Goal: Task Accomplishment & Management: Manage account settings

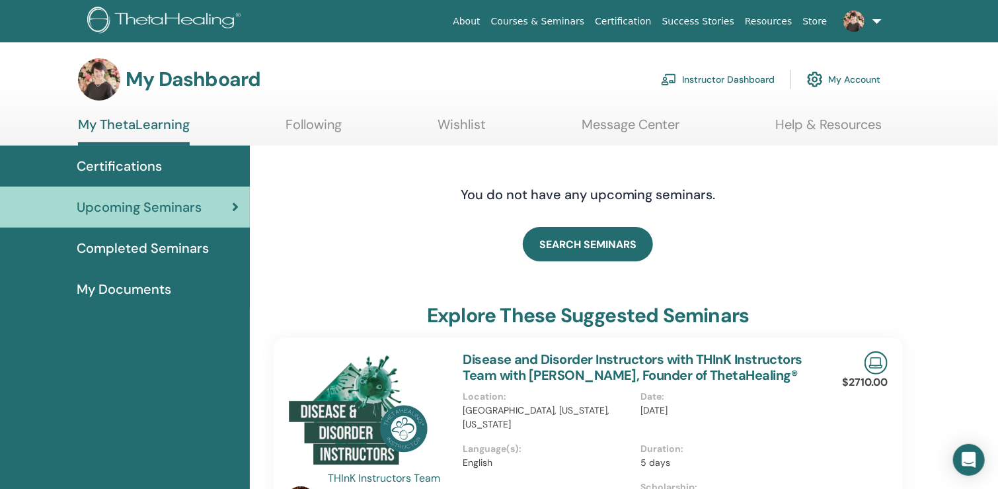
click at [737, 76] on link "Instructor Dashboard" at bounding box center [718, 79] width 114 height 29
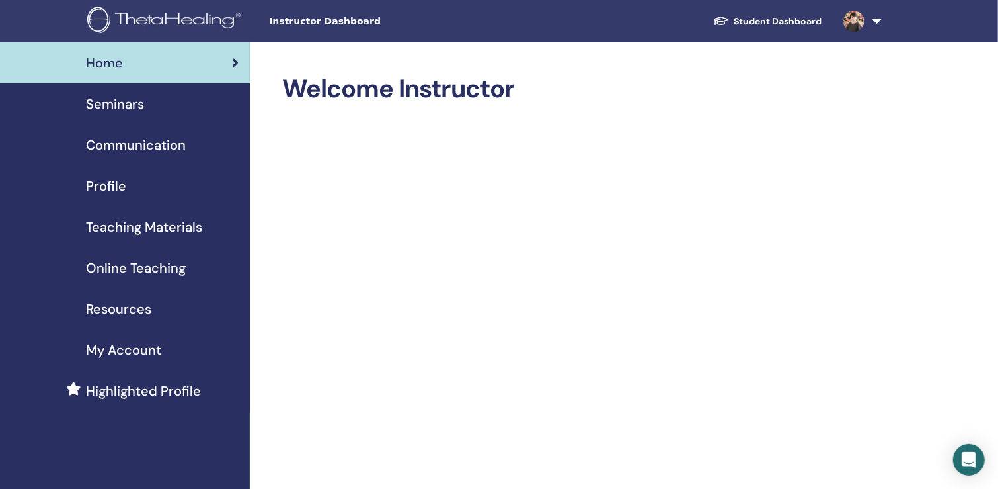
click at [815, 14] on link "Student Dashboard" at bounding box center [768, 21] width 130 height 24
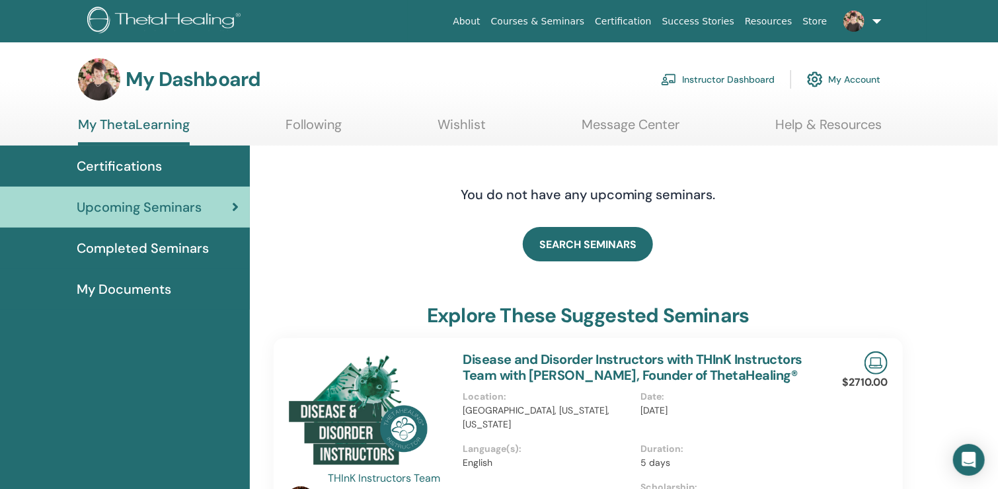
click at [739, 79] on link "Instructor Dashboard" at bounding box center [718, 79] width 114 height 29
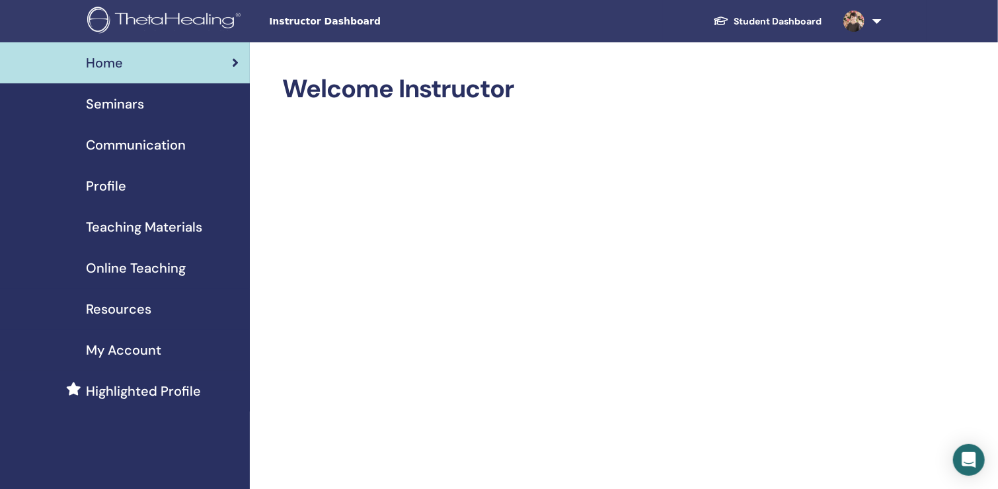
click at [801, 19] on link "Student Dashboard" at bounding box center [768, 21] width 130 height 24
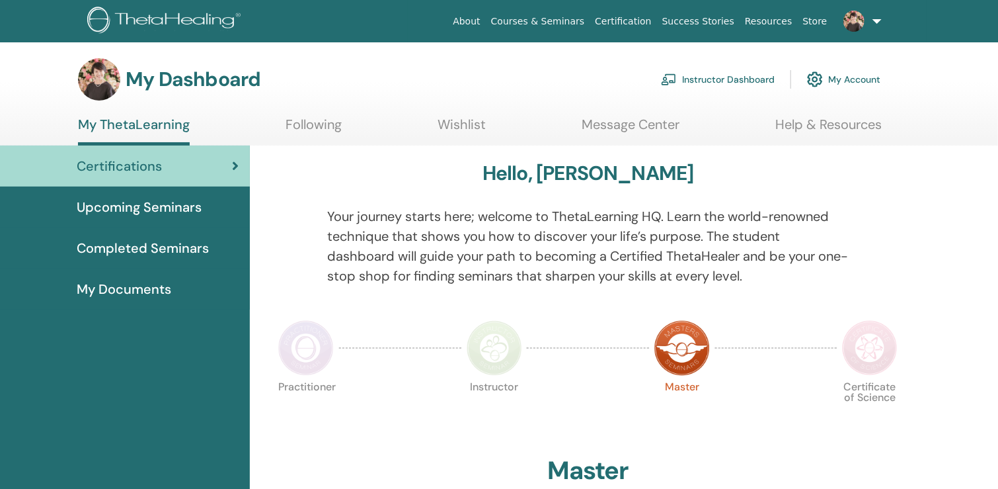
click at [202, 75] on h3 "My Dashboard" at bounding box center [193, 79] width 135 height 24
click at [664, 75] on img at bounding box center [669, 79] width 16 height 12
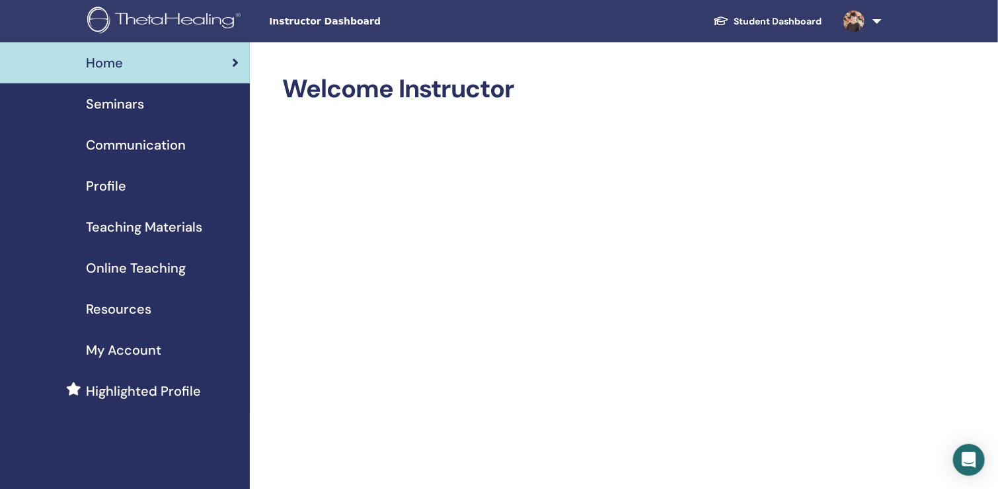
click at [129, 98] on span "Seminars" at bounding box center [115, 104] width 58 height 20
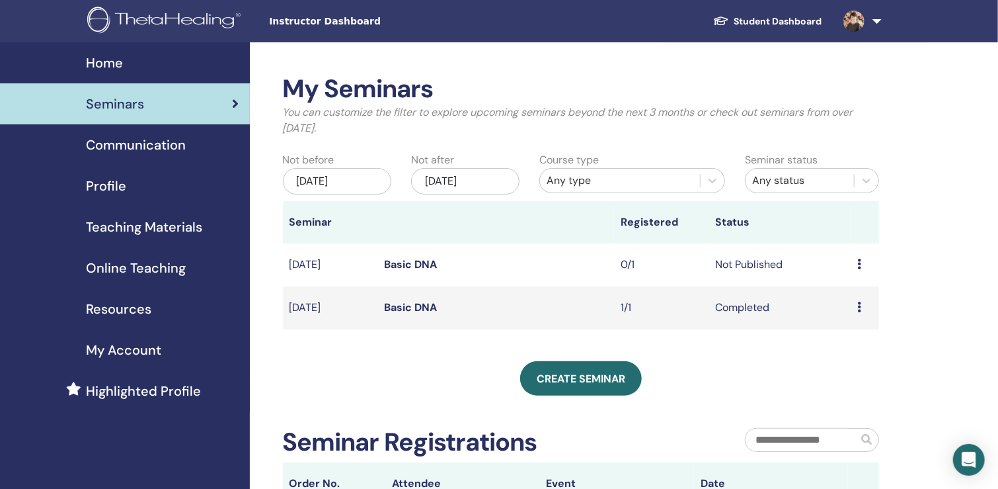
click at [858, 265] on icon at bounding box center [860, 264] width 4 height 11
click at [762, 265] on td "Not Published" at bounding box center [780, 264] width 142 height 43
click at [858, 263] on icon at bounding box center [860, 264] width 4 height 11
click at [828, 292] on link "Edit" at bounding box center [831, 294] width 19 height 14
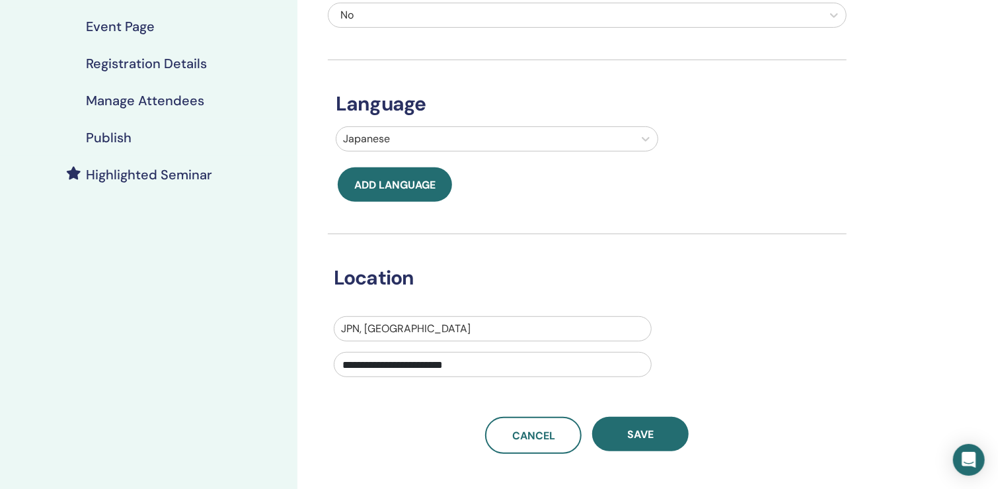
scroll to position [331, 0]
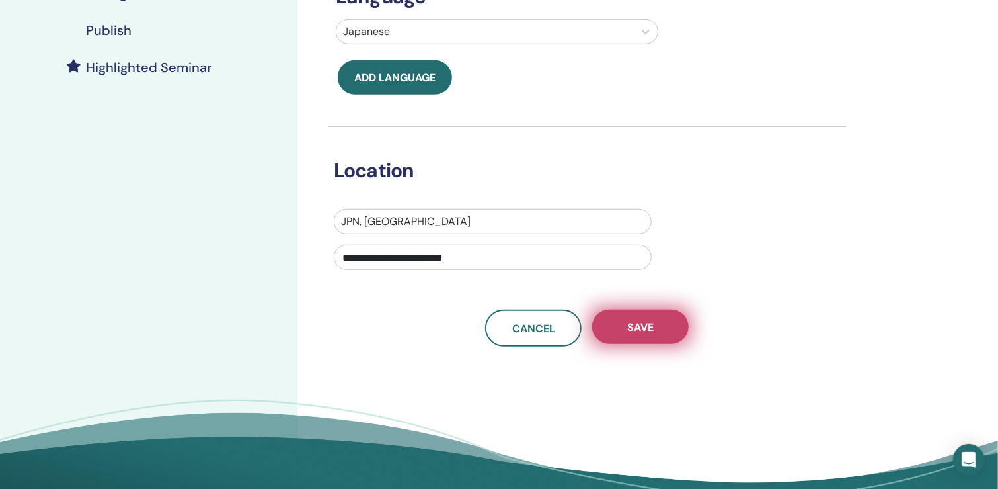
click at [635, 337] on button "Save" at bounding box center [640, 326] width 97 height 34
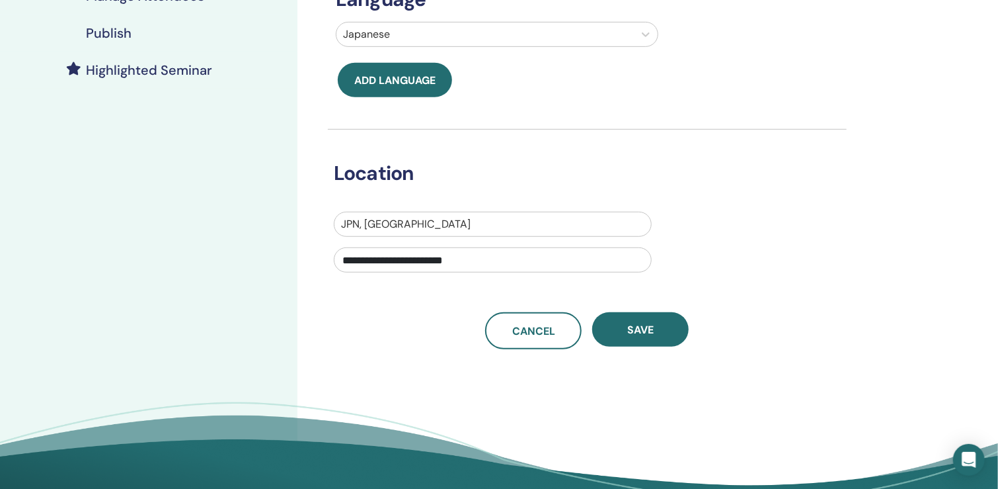
scroll to position [331, 0]
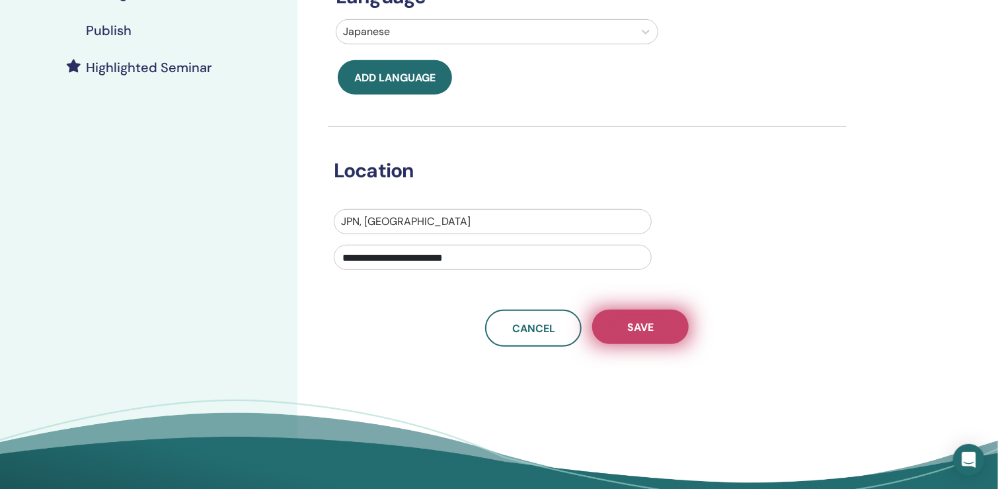
click at [655, 320] on button "Save" at bounding box center [640, 326] width 97 height 34
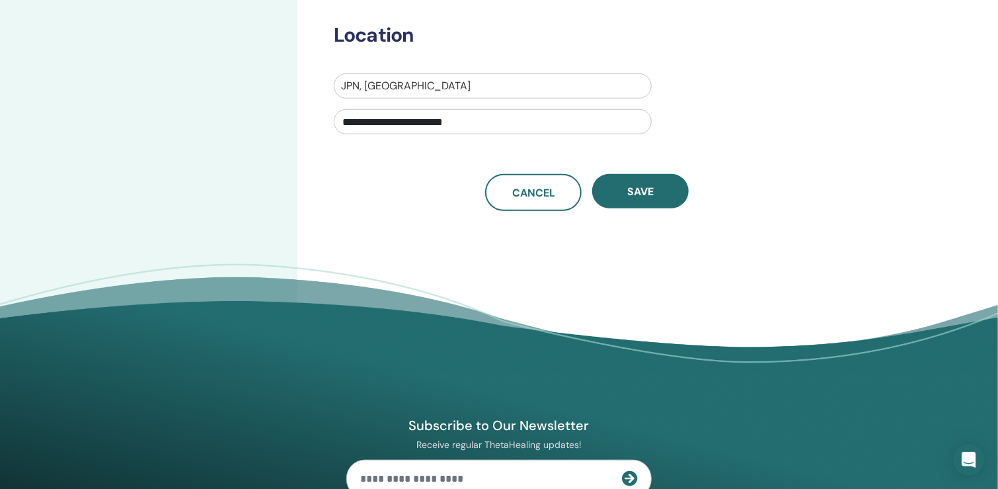
scroll to position [529, 0]
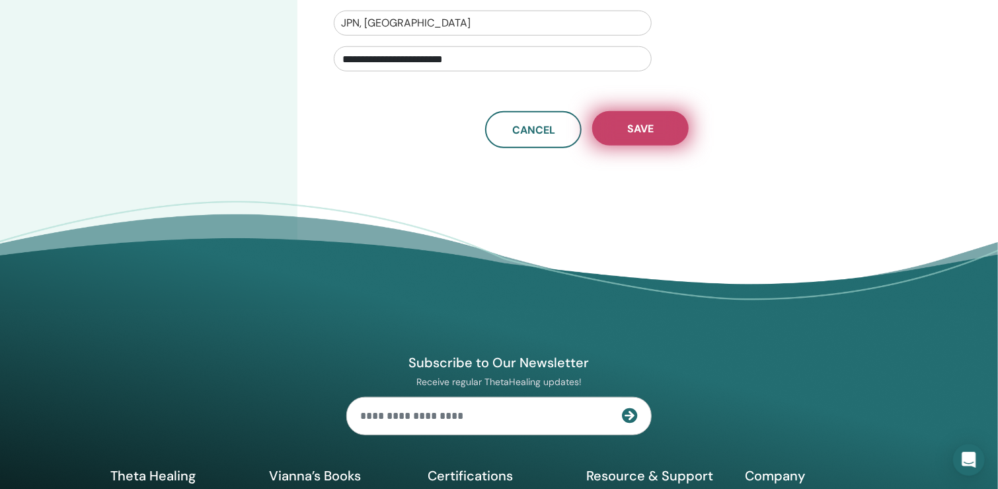
click at [645, 129] on span "Save" at bounding box center [640, 129] width 26 height 14
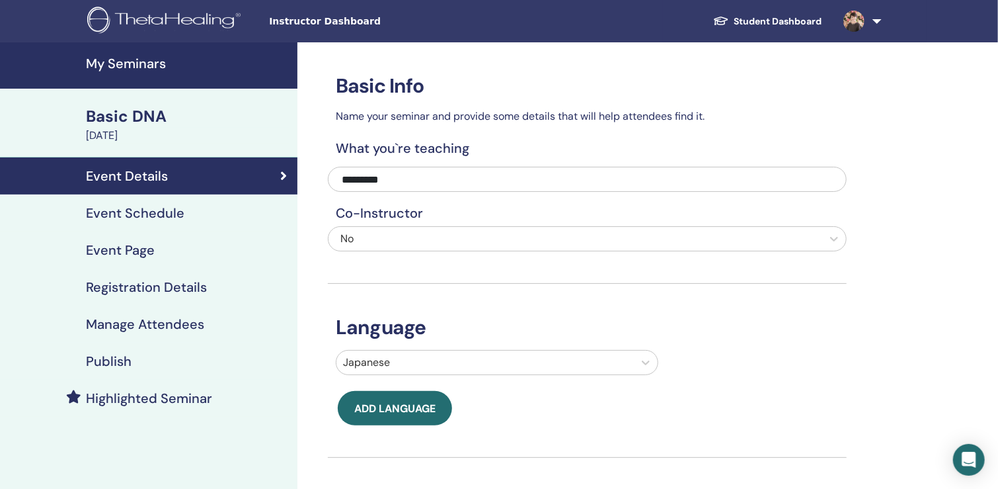
click at [167, 67] on h4 "My Seminars" at bounding box center [188, 64] width 204 height 16
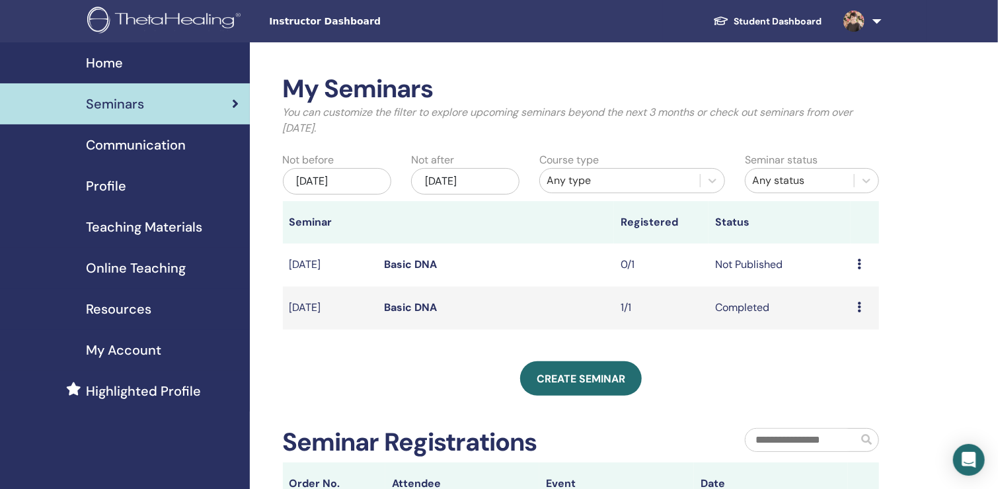
click at [854, 261] on td "Preview Edit Attendees Cancel" at bounding box center [865, 264] width 28 height 43
click at [860, 264] on icon at bounding box center [860, 264] width 4 height 11
click at [739, 265] on td "Not Published" at bounding box center [780, 264] width 142 height 43
click at [862, 262] on div "Preview Edit Attendees Cancel" at bounding box center [865, 265] width 15 height 16
click at [858, 314] on link "Attendees" at bounding box center [853, 312] width 50 height 14
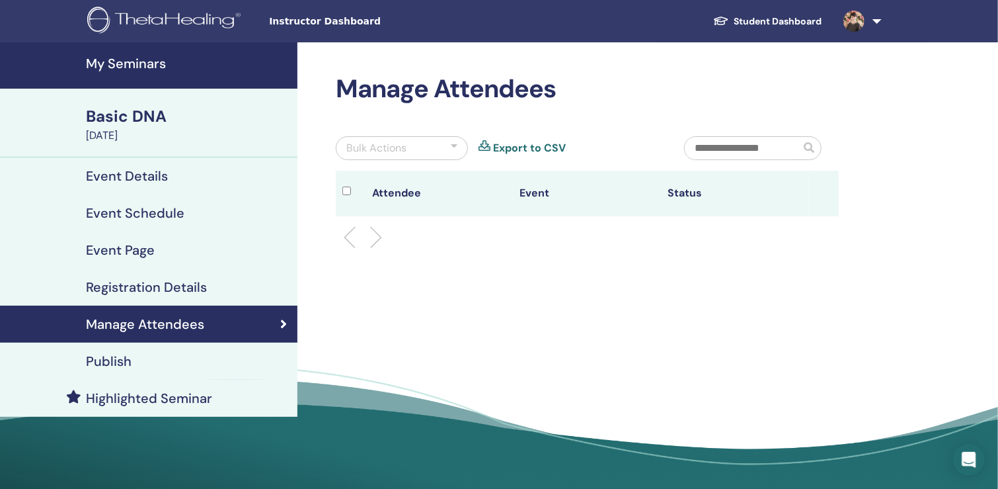
click at [125, 213] on h4 "Event Schedule" at bounding box center [135, 213] width 99 height 16
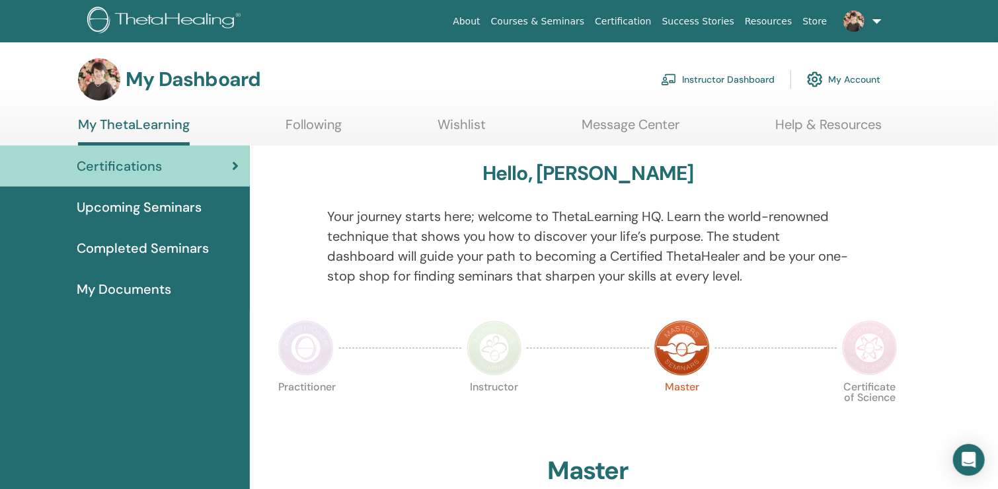
click at [744, 81] on link "Instructor Dashboard" at bounding box center [718, 79] width 114 height 29
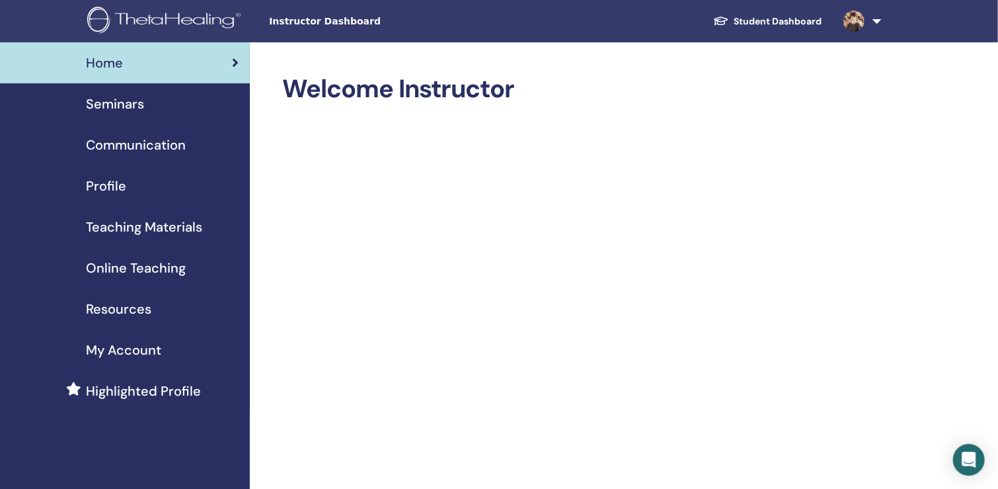
click at [114, 102] on span "Seminars" at bounding box center [115, 104] width 58 height 20
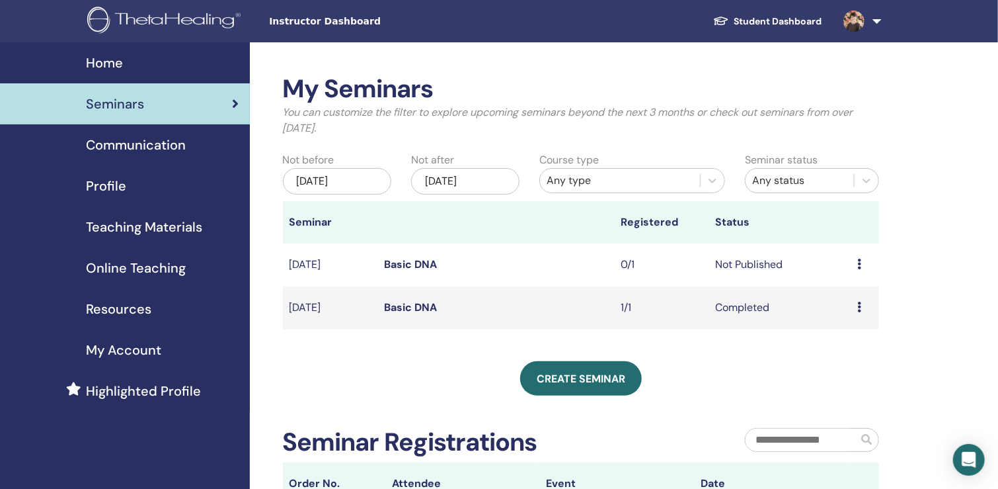
click at [730, 266] on td "Not Published" at bounding box center [780, 264] width 142 height 43
click at [863, 261] on div "Preview Edit Attendees Cancel" at bounding box center [865, 265] width 15 height 16
click at [836, 290] on link "Edit" at bounding box center [837, 292] width 19 height 14
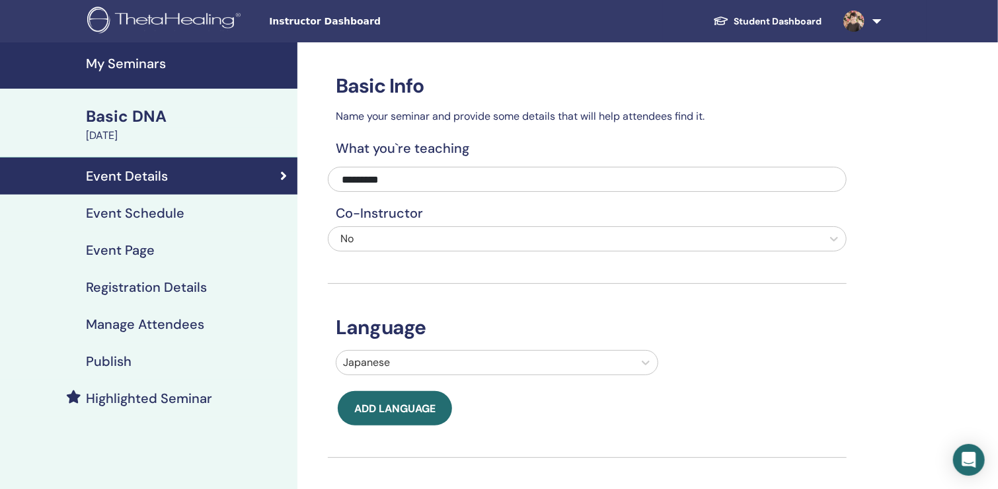
click at [118, 354] on h4 "Publish" at bounding box center [109, 361] width 46 height 16
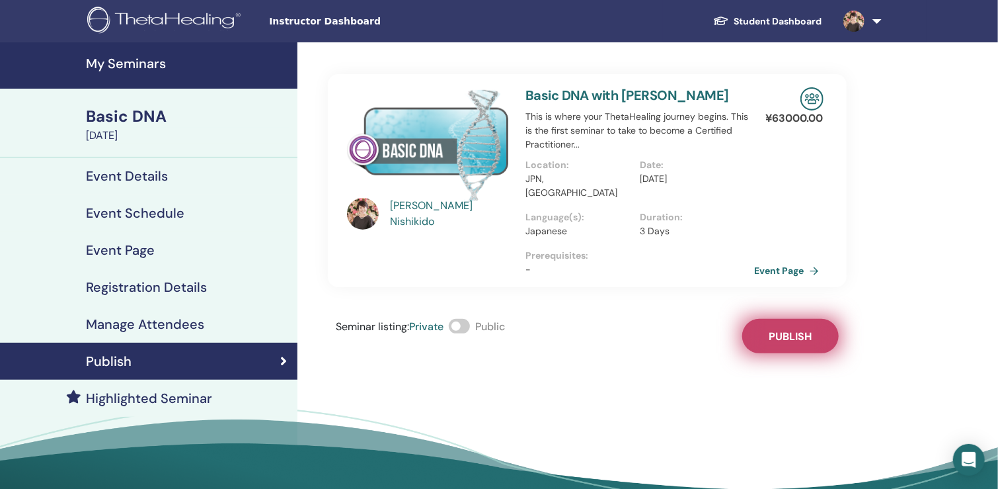
click at [770, 331] on button "Publish" at bounding box center [790, 336] width 97 height 34
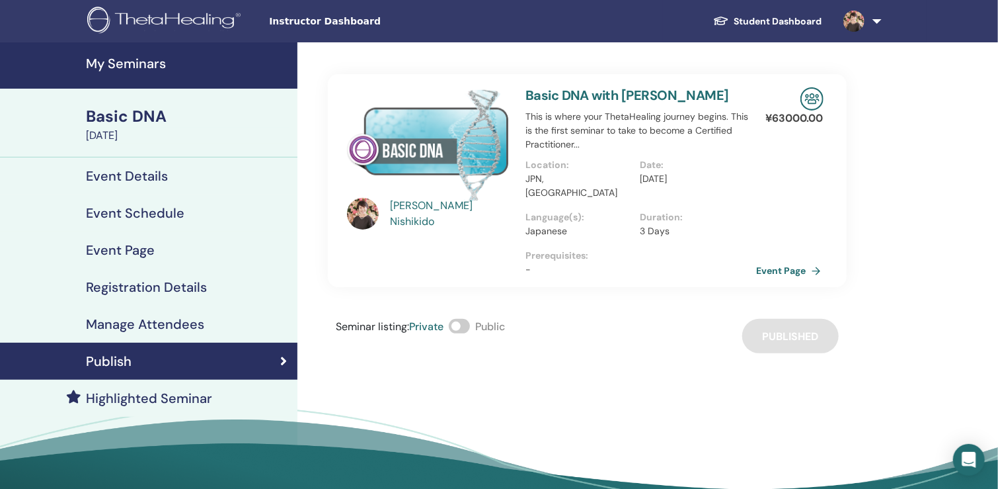
click at [788, 260] on link "Event Page" at bounding box center [791, 270] width 69 height 20
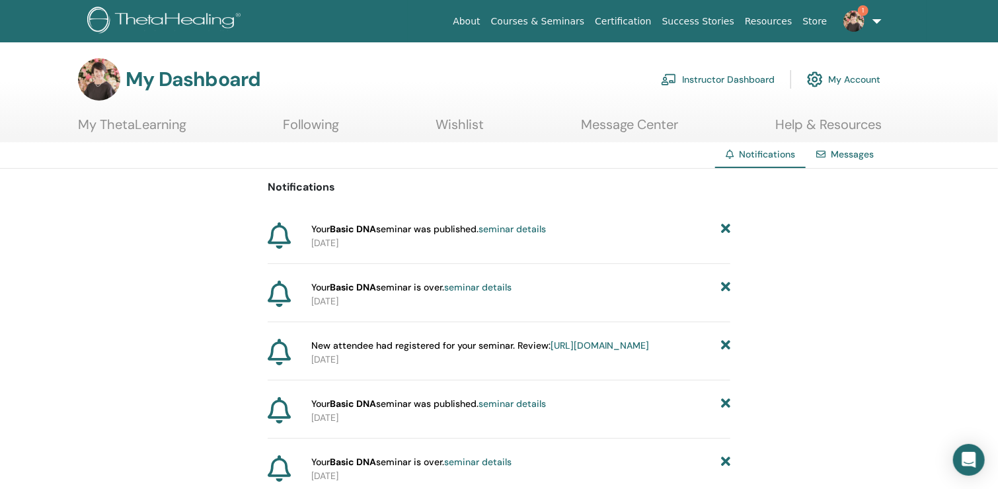
click at [512, 232] on link "seminar details" at bounding box center [512, 229] width 67 height 12
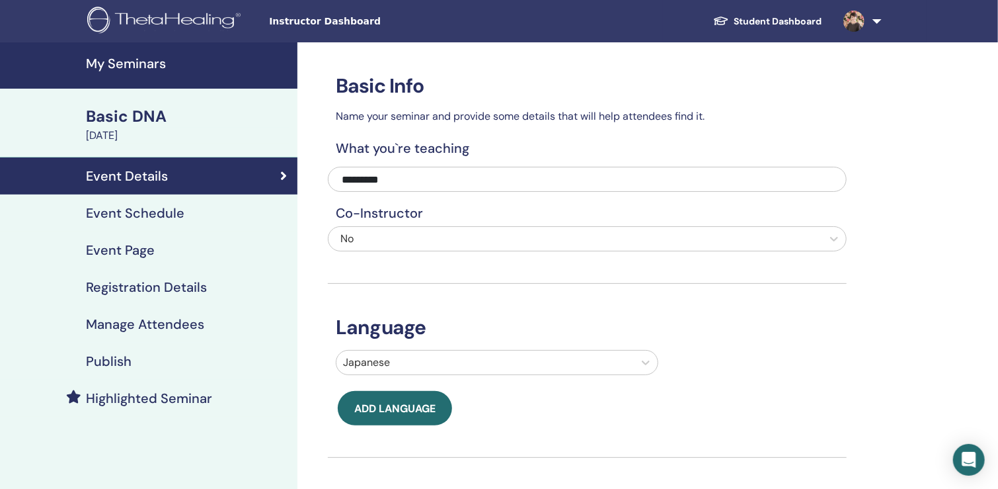
click at [148, 110] on div "Basic DNA" at bounding box center [188, 116] width 204 height 22
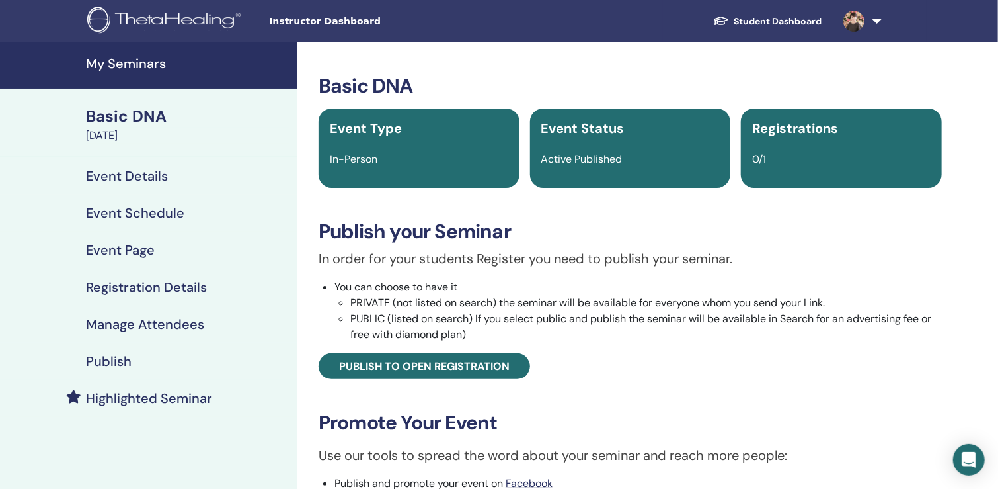
click at [659, 153] on div "Active Published" at bounding box center [631, 159] width 194 height 16
click at [612, 155] on span "Active Published" at bounding box center [581, 159] width 81 height 14
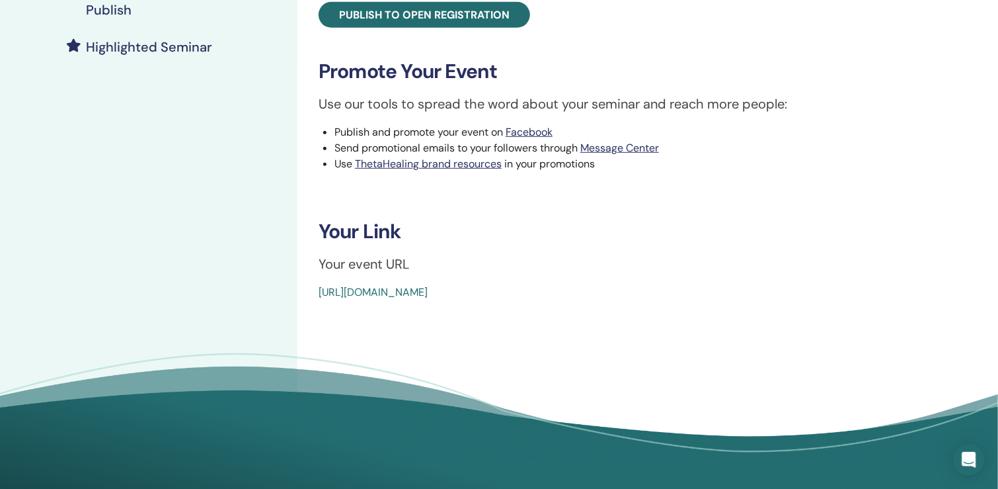
scroll to position [331, 0]
